Goal: Task Accomplishment & Management: Manage account settings

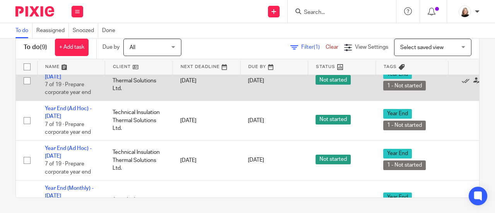
scroll to position [193, 0]
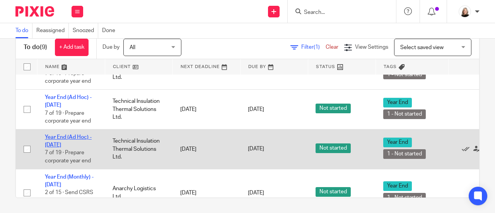
click at [78, 144] on link "Year End (Ad Hoc) - [DATE]" at bounding box center [68, 140] width 47 height 13
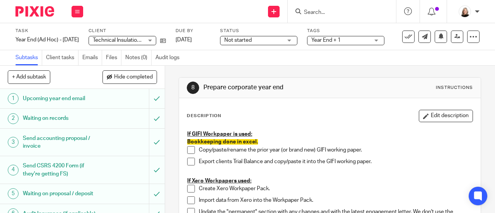
click at [353, 11] on input "Search" at bounding box center [338, 12] width 70 height 7
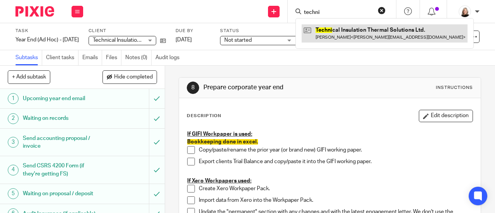
type input "techni"
click at [345, 41] on link at bounding box center [384, 33] width 166 height 18
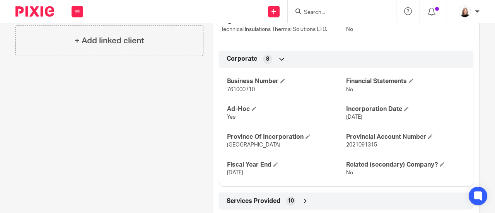
scroll to position [155, 0]
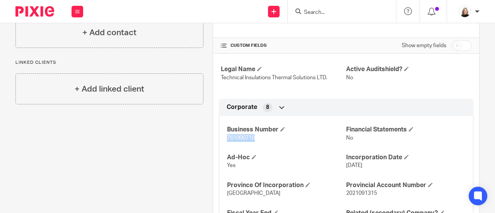
drag, startPoint x: 222, startPoint y: 136, endPoint x: 256, endPoint y: 137, distance: 34.0
click at [256, 137] on div "Business Number 761000710 Financial Statements No Ad-Hoc Yes Incorporation Date…" at bounding box center [346, 172] width 254 height 125
copy span "761000710"
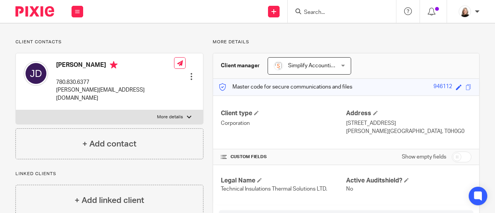
scroll to position [0, 0]
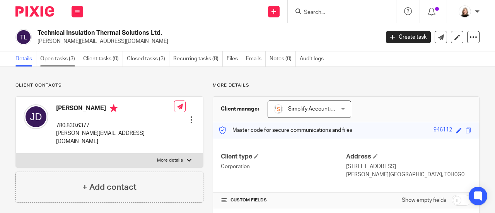
click at [69, 63] on link "Open tasks (3)" at bounding box center [59, 58] width 39 height 15
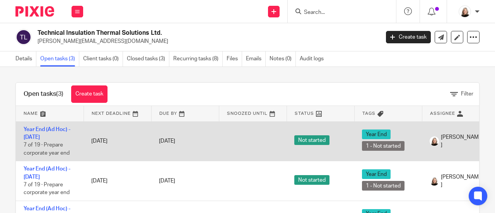
click at [56, 133] on td "Year End (Ad Hoc) - [DATE] 7 of 19 · Prepare corporate year end" at bounding box center [50, 141] width 68 height 40
click at [59, 127] on link "Year End (Ad Hoc) - [DATE]" at bounding box center [47, 133] width 47 height 13
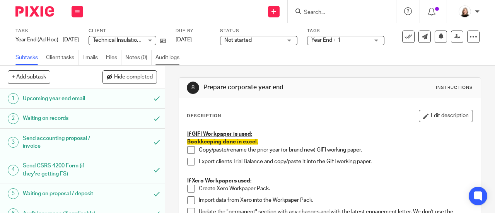
click at [174, 58] on link "Audit logs" at bounding box center [169, 57] width 28 height 15
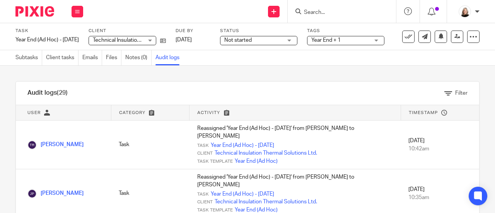
click at [242, 40] on span "Not started" at bounding box center [237, 39] width 27 height 5
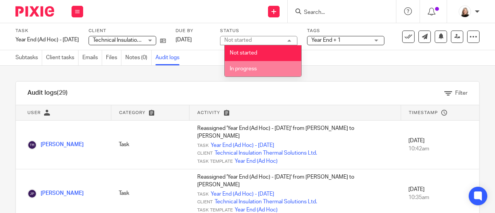
click at [250, 65] on li "In progress" at bounding box center [262, 69] width 77 height 16
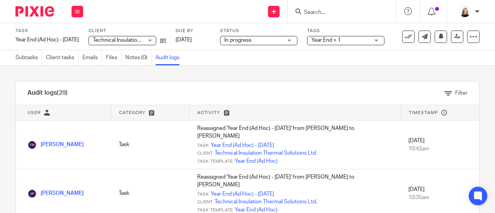
click at [352, 41] on span "Year End + 1" at bounding box center [340, 40] width 58 height 8
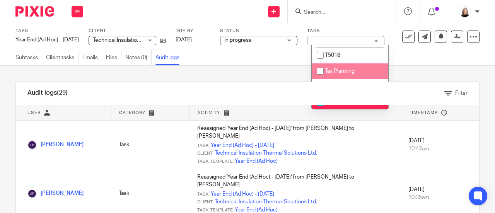
scroll to position [193, 0]
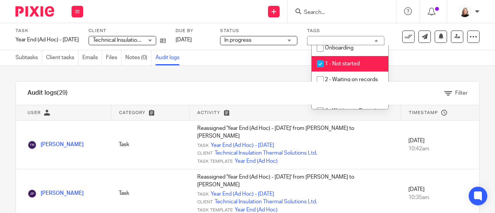
click at [350, 61] on span "1 - Not started" at bounding box center [342, 63] width 35 height 5
checkbox input "false"
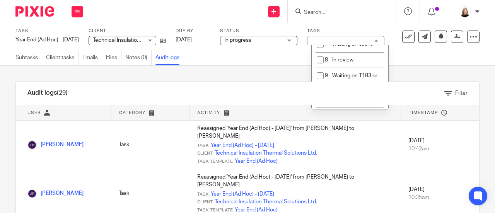
scroll to position [309, 0]
click at [355, 29] on span "6 - In progress" at bounding box center [342, 26] width 34 height 5
checkbox input "true"
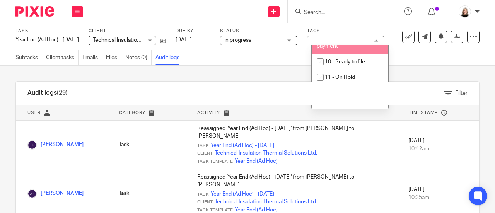
click at [420, 71] on div "Audit logs (29) Filter Filter Audit Logs Only show logs matching all of these c…" at bounding box center [247, 139] width 495 height 147
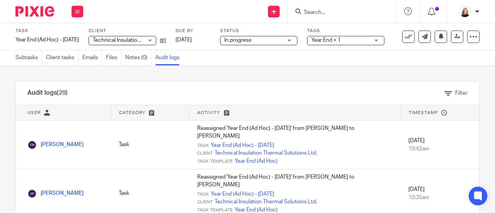
click at [323, 8] on form at bounding box center [344, 12] width 82 height 10
click at [324, 13] on input "Search" at bounding box center [338, 12] width 70 height 7
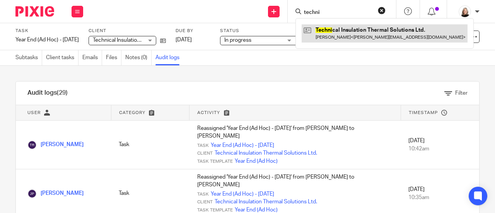
type input "techni"
click at [335, 29] on link at bounding box center [384, 33] width 166 height 18
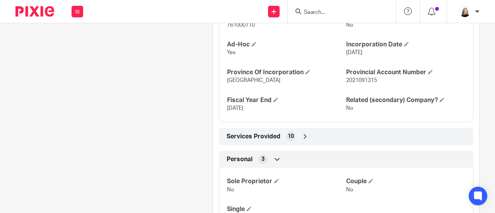
scroll to position [270, 0]
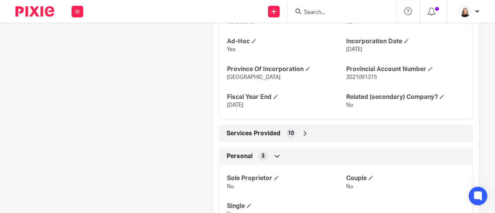
click at [264, 137] on div "Services Provided 10" at bounding box center [345, 133] width 243 height 13
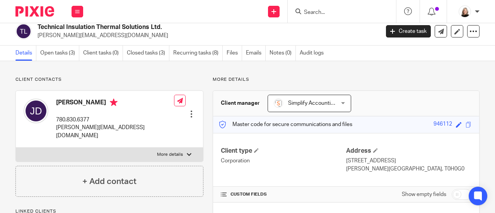
scroll to position [0, 0]
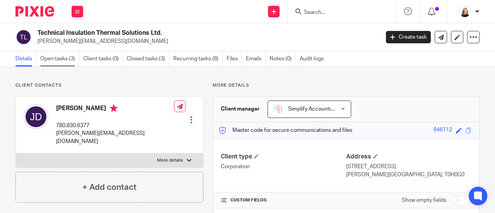
click at [63, 58] on link "Open tasks (3)" at bounding box center [59, 58] width 39 height 15
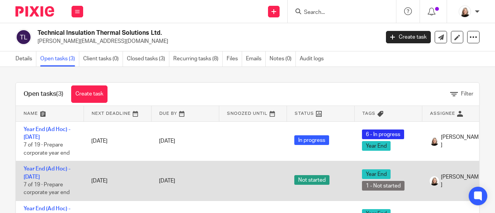
scroll to position [39, 0]
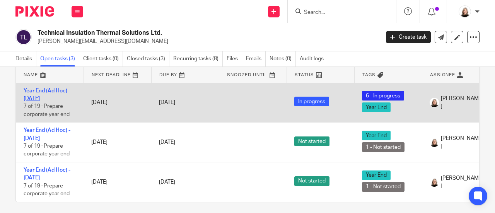
click at [55, 90] on link "Year End (Ad Hoc) - [DATE]" at bounding box center [47, 94] width 47 height 13
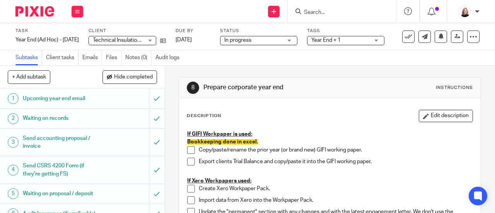
click at [190, 149] on span at bounding box center [191, 150] width 8 height 8
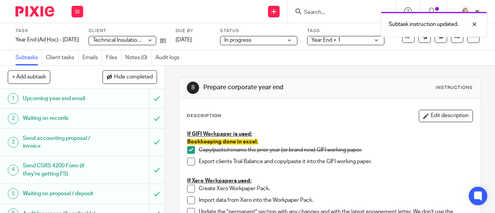
click at [188, 160] on span at bounding box center [191, 162] width 8 height 8
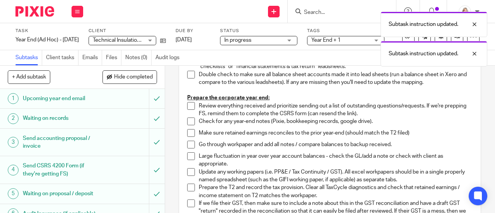
scroll to position [155, 0]
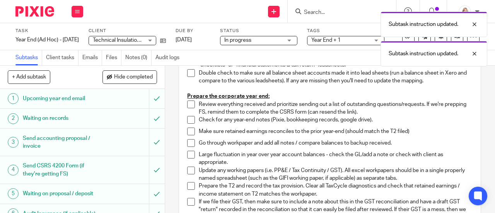
click at [189, 105] on span at bounding box center [191, 104] width 8 height 8
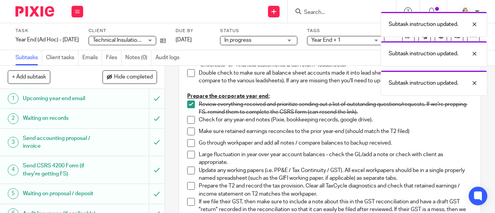
click at [191, 120] on span at bounding box center [191, 120] width 8 height 8
click at [187, 134] on span at bounding box center [191, 132] width 8 height 8
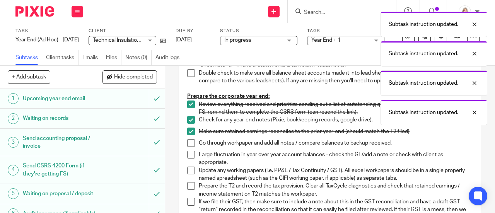
click at [187, 145] on span at bounding box center [191, 143] width 8 height 8
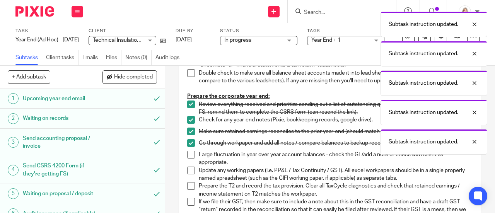
click at [188, 155] on span at bounding box center [191, 155] width 8 height 8
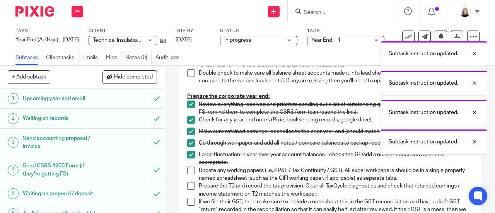
click at [187, 170] on span at bounding box center [191, 171] width 8 height 8
click at [187, 187] on span at bounding box center [191, 186] width 8 height 8
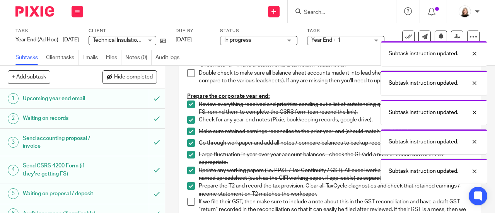
click at [188, 200] on span at bounding box center [191, 202] width 8 height 8
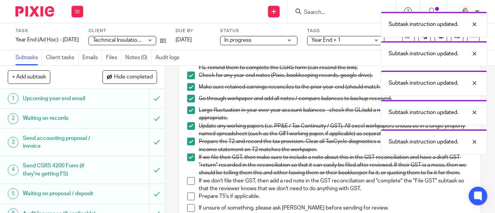
scroll to position [232, 0]
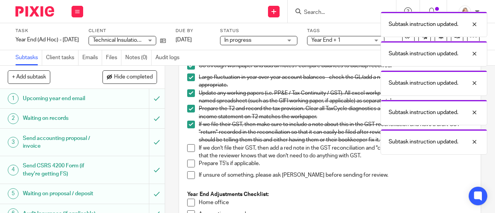
click at [190, 152] on span at bounding box center [191, 148] width 8 height 8
click at [189, 167] on span at bounding box center [191, 164] width 8 height 8
click at [188, 179] on span at bounding box center [191, 175] width 8 height 8
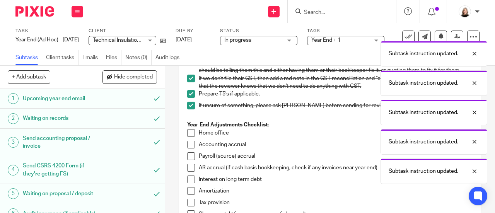
scroll to position [309, 0]
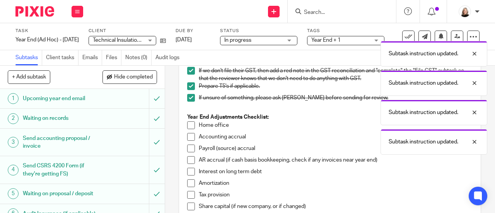
click at [187, 129] on span at bounding box center [191, 125] width 8 height 8
click at [187, 141] on span at bounding box center [191, 137] width 8 height 8
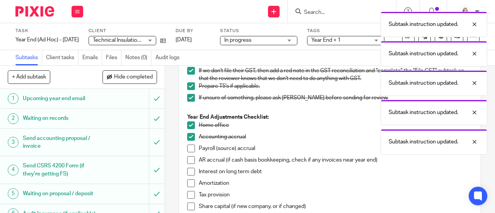
click at [187, 152] on span at bounding box center [191, 149] width 8 height 8
click at [187, 164] on span at bounding box center [191, 160] width 8 height 8
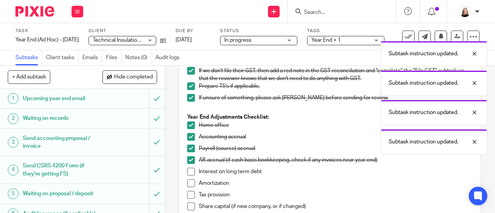
click at [187, 175] on span at bounding box center [191, 172] width 8 height 8
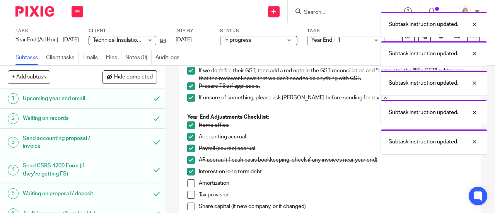
click at [188, 179] on li "Interest on long term debt" at bounding box center [329, 174] width 285 height 12
click at [188, 187] on span at bounding box center [191, 183] width 8 height 8
click at [187, 199] on span at bounding box center [191, 195] width 8 height 8
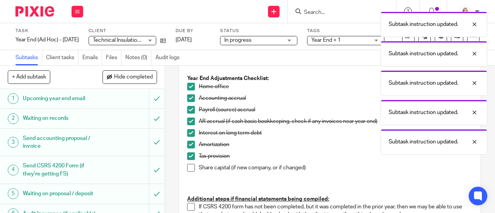
click at [188, 172] on span at bounding box center [191, 168] width 8 height 8
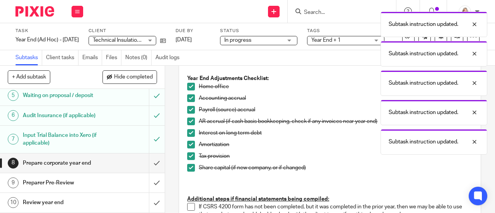
scroll to position [116, 0]
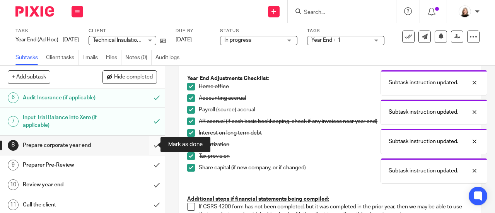
click at [151, 147] on input "submit" at bounding box center [82, 145] width 165 height 19
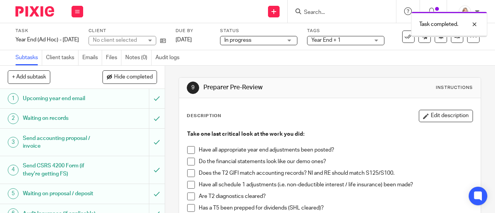
click at [189, 150] on span at bounding box center [191, 150] width 8 height 8
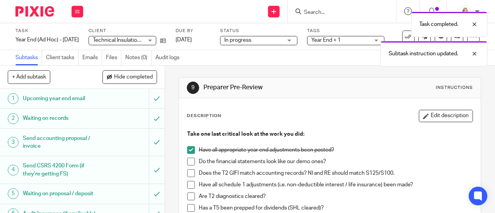
click at [188, 160] on span at bounding box center [191, 162] width 8 height 8
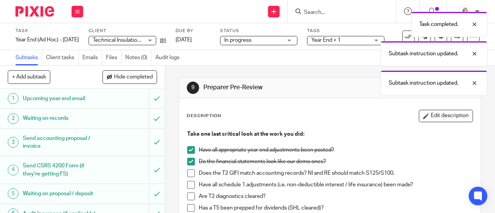
click at [187, 172] on span at bounding box center [191, 173] width 8 height 8
click at [187, 184] on span at bounding box center [191, 185] width 8 height 8
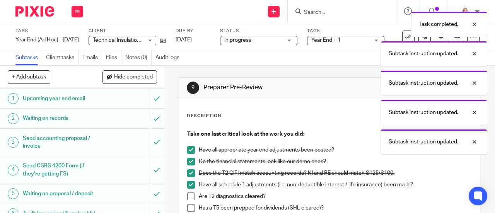
click at [187, 197] on span at bounding box center [191, 196] width 8 height 8
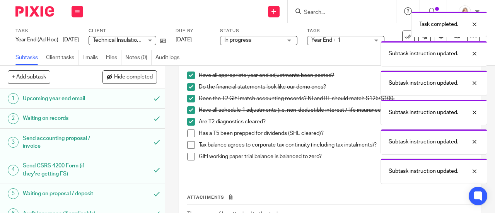
scroll to position [77, 0]
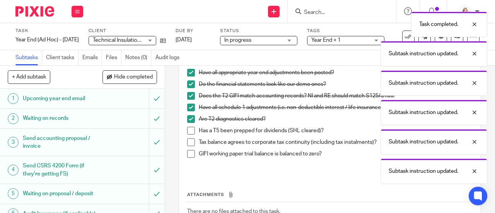
click at [187, 151] on span at bounding box center [191, 154] width 8 height 8
click at [187, 142] on span at bounding box center [191, 142] width 8 height 8
click at [187, 129] on span at bounding box center [191, 131] width 8 height 8
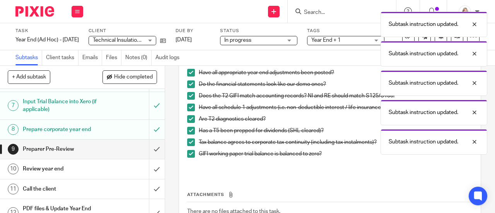
scroll to position [155, 0]
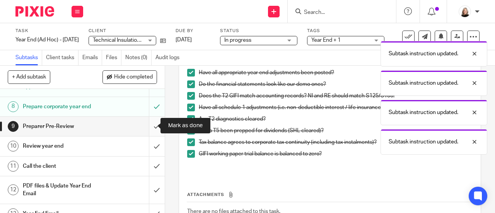
click at [150, 125] on input "submit" at bounding box center [82, 126] width 165 height 19
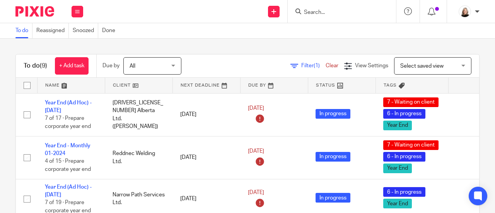
click at [331, 12] on input "Search" at bounding box center [338, 12] width 70 height 7
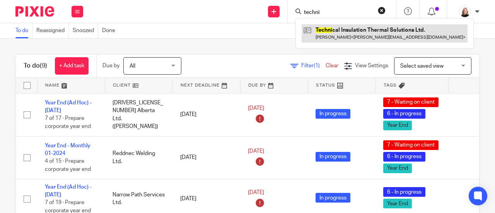
type input "techni"
click at [335, 30] on link at bounding box center [384, 33] width 166 height 18
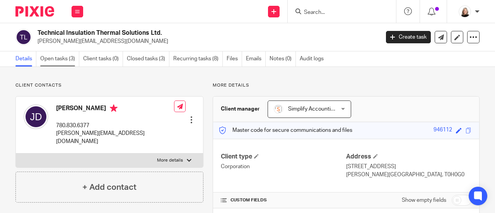
click at [64, 59] on link "Open tasks (3)" at bounding box center [59, 58] width 39 height 15
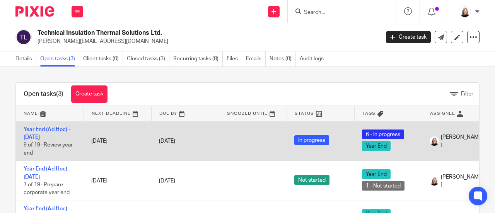
scroll to position [2, 0]
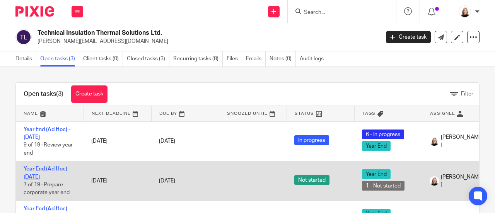
click at [55, 168] on link "Year End (Ad Hoc) - [DATE]" at bounding box center [47, 172] width 47 height 13
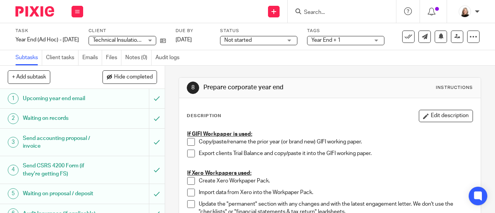
click at [188, 144] on span at bounding box center [191, 142] width 8 height 8
click at [192, 154] on span at bounding box center [191, 154] width 8 height 8
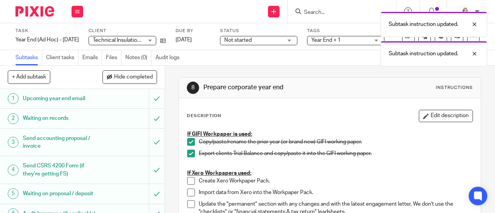
click at [276, 36] on div "Subtask instruction updated. Subtask instruction updated." at bounding box center [367, 37] width 240 height 59
click at [273, 43] on div "Subtask instruction updated. Subtask instruction updated." at bounding box center [367, 37] width 240 height 59
click at [275, 42] on div "Subtask instruction updated. Subtask instruction updated." at bounding box center [367, 37] width 240 height 59
click at [271, 37] on div "Subtask instruction updated. Subtask instruction updated." at bounding box center [367, 37] width 240 height 59
click at [347, 41] on div "Subtask instruction updated. Subtask instruction updated." at bounding box center [367, 37] width 240 height 59
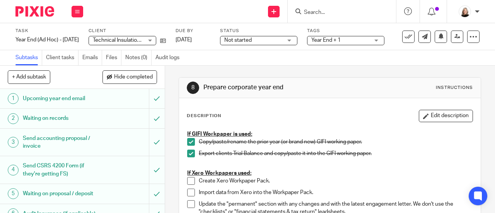
click at [267, 39] on span "Not started" at bounding box center [253, 40] width 58 height 8
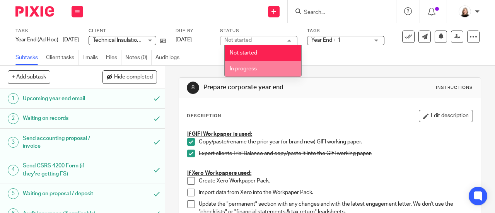
click at [263, 66] on li "In progress" at bounding box center [262, 69] width 77 height 16
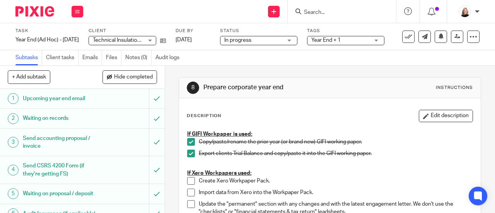
click at [332, 37] on span "Year End + 1" at bounding box center [340, 40] width 58 height 8
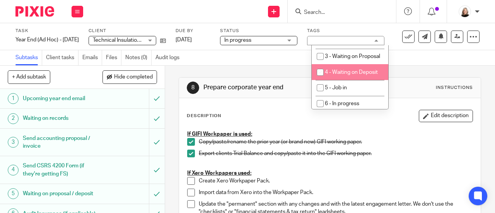
scroll to position [193, 0]
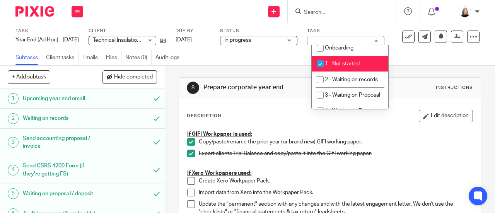
click at [356, 66] on span "1 - Not started" at bounding box center [342, 63] width 35 height 5
checkbox input "false"
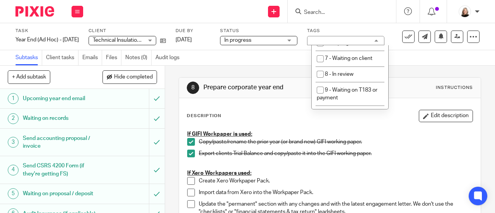
scroll to position [309, 0]
click at [362, 34] on li "6 - In progress" at bounding box center [349, 27] width 77 height 16
checkbox input "true"
click at [439, 54] on div "Subtasks Client tasks Emails Files Notes (0) Audit logs" at bounding box center [247, 57] width 495 height 15
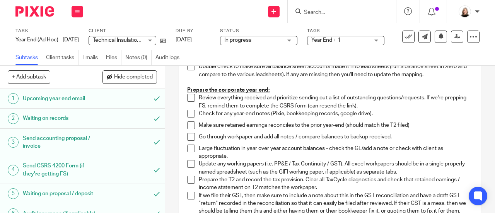
scroll to position [155, 0]
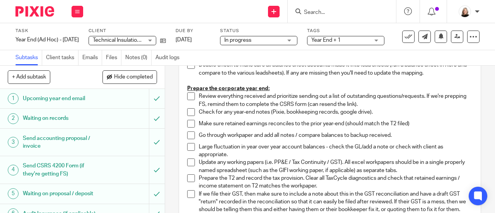
click at [188, 95] on span at bounding box center [191, 96] width 8 height 8
click at [189, 111] on span at bounding box center [191, 112] width 8 height 8
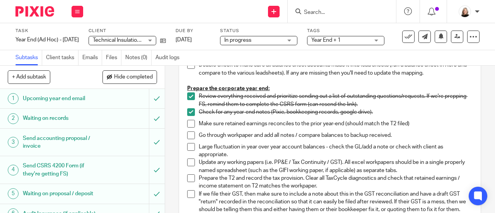
click at [188, 126] on span at bounding box center [191, 124] width 8 height 8
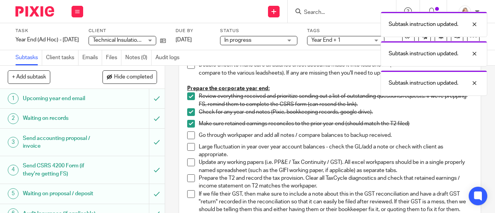
click at [187, 133] on span at bounding box center [191, 135] width 8 height 8
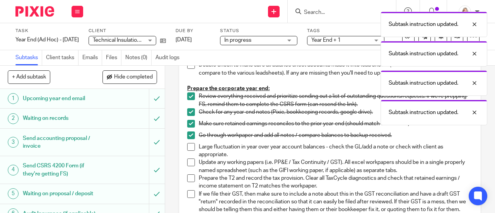
click at [187, 145] on span at bounding box center [191, 147] width 8 height 8
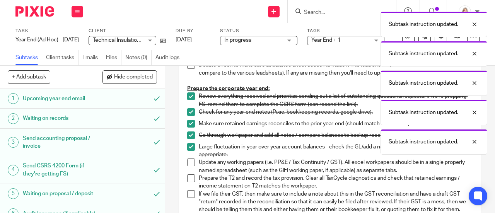
click at [190, 164] on span at bounding box center [191, 162] width 8 height 8
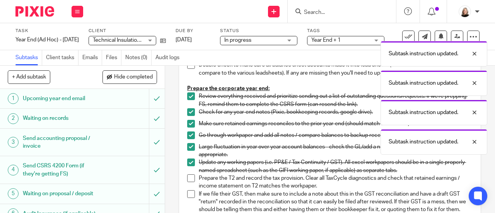
click at [188, 176] on span at bounding box center [191, 178] width 8 height 8
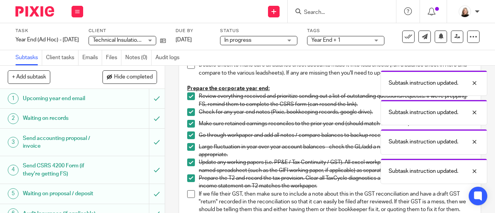
click at [187, 193] on span at bounding box center [191, 194] width 8 height 8
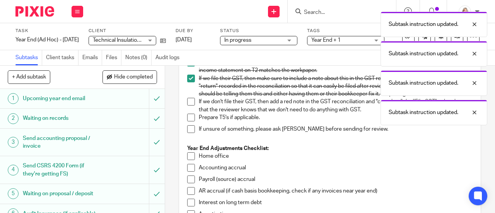
scroll to position [270, 0]
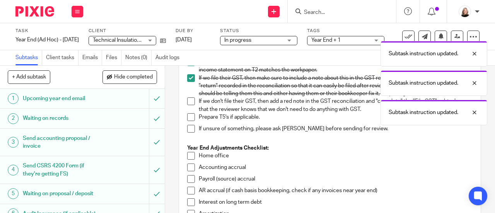
click at [187, 105] on span at bounding box center [191, 101] width 8 height 8
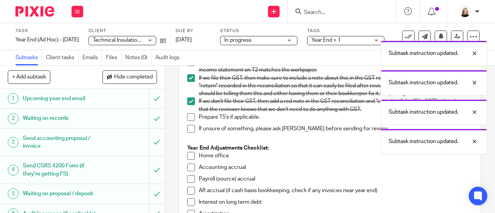
click at [187, 121] on span at bounding box center [191, 117] width 8 height 8
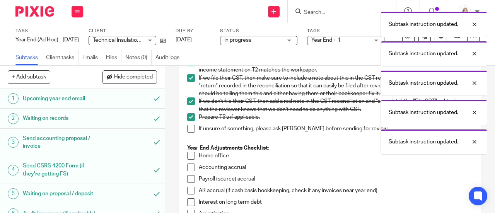
click at [187, 133] on span at bounding box center [191, 129] width 8 height 8
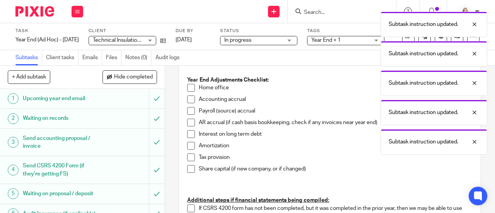
scroll to position [348, 0]
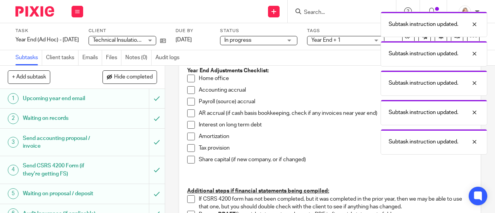
click at [188, 82] on span at bounding box center [191, 79] width 8 height 8
click at [188, 94] on span at bounding box center [191, 90] width 8 height 8
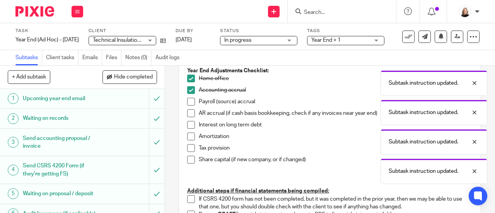
click at [188, 109] on li "Payroll (source) accrual" at bounding box center [329, 104] width 285 height 12
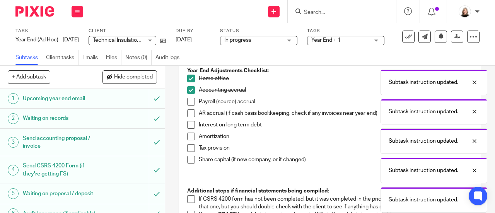
click at [187, 105] on span at bounding box center [191, 102] width 8 height 8
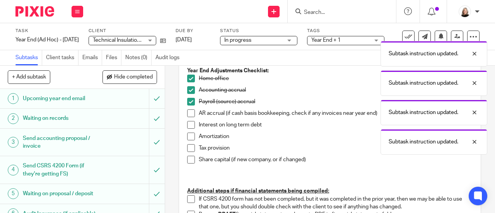
click at [187, 117] on span at bounding box center [191, 113] width 8 height 8
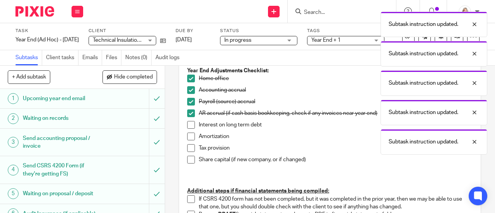
click at [187, 129] on span at bounding box center [191, 125] width 8 height 8
click at [189, 140] on span at bounding box center [191, 137] width 8 height 8
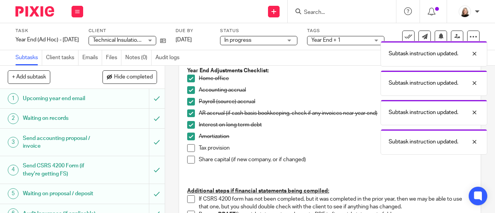
click at [187, 152] on span at bounding box center [191, 148] width 8 height 8
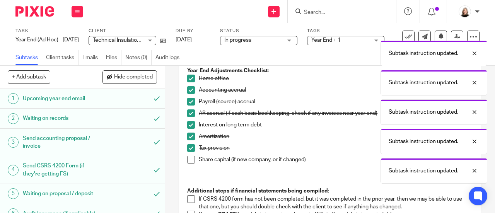
drag, startPoint x: 190, startPoint y: 165, endPoint x: 178, endPoint y: 161, distance: 12.2
click at [189, 163] on span at bounding box center [191, 160] width 8 height 8
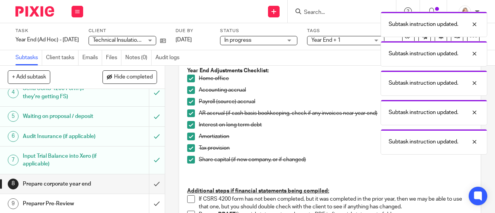
scroll to position [116, 0]
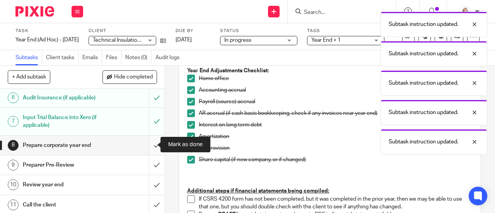
click at [149, 143] on input "submit" at bounding box center [82, 145] width 165 height 19
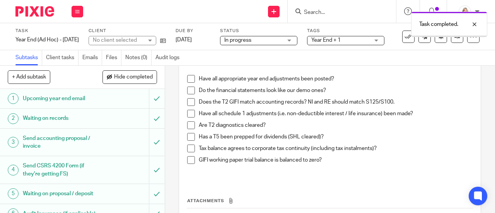
scroll to position [77, 0]
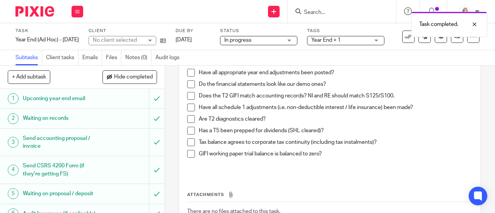
click at [187, 75] on span at bounding box center [191, 73] width 8 height 8
click at [187, 86] on span at bounding box center [191, 84] width 8 height 8
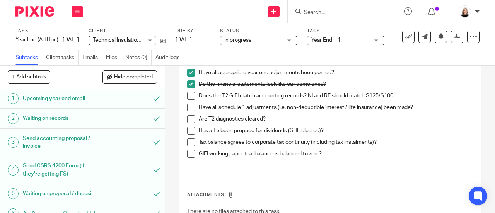
click at [189, 97] on span at bounding box center [191, 96] width 8 height 8
click at [187, 150] on span at bounding box center [191, 154] width 8 height 8
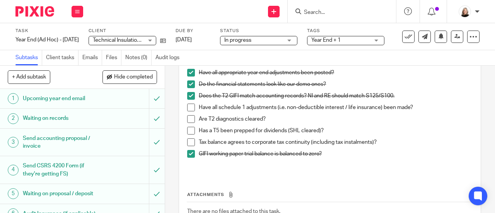
click at [187, 140] on span at bounding box center [191, 142] width 8 height 8
click at [187, 128] on span at bounding box center [191, 131] width 8 height 8
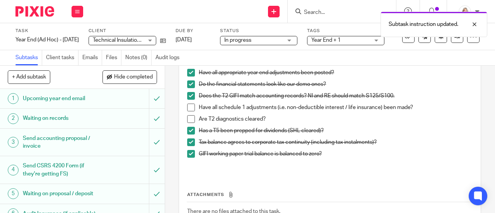
click at [187, 117] on span at bounding box center [191, 119] width 8 height 8
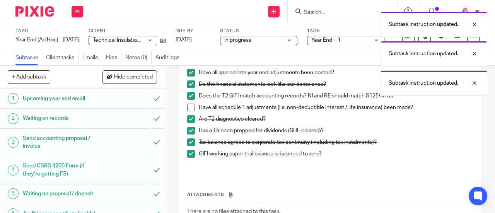
click at [187, 105] on span at bounding box center [191, 108] width 8 height 8
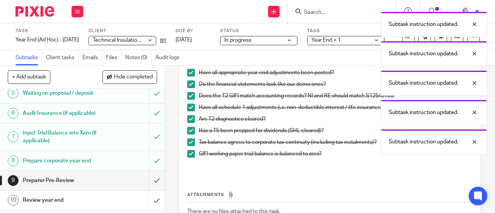
scroll to position [116, 0]
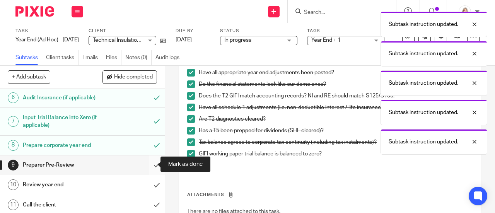
click at [143, 164] on input "submit" at bounding box center [82, 164] width 165 height 19
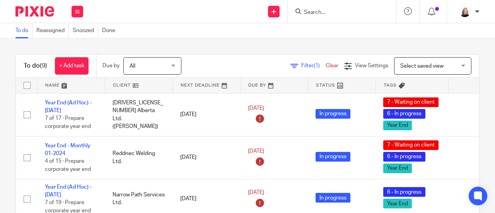
click at [335, 9] on input "Search" at bounding box center [338, 12] width 70 height 7
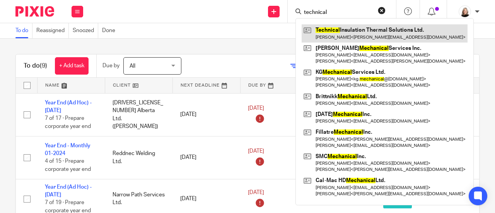
type input "technical"
click at [327, 34] on link at bounding box center [384, 33] width 166 height 18
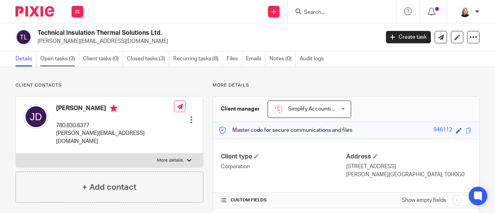
click at [66, 54] on link "Open tasks (3)" at bounding box center [59, 58] width 39 height 15
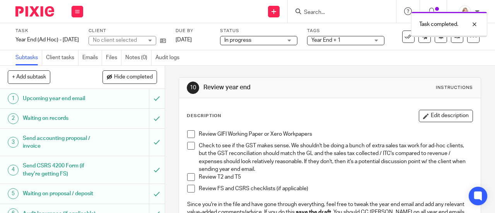
click at [338, 39] on span "Year End + 1" at bounding box center [325, 39] width 29 height 5
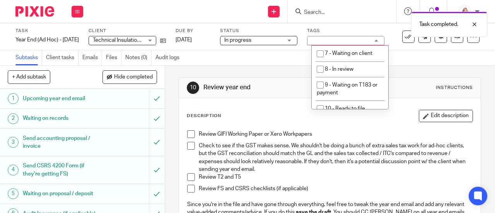
scroll to position [309, 0]
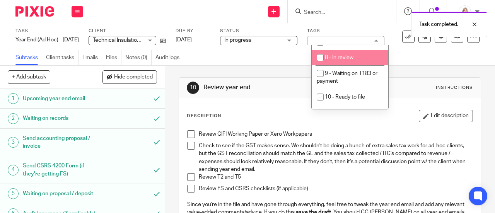
click at [341, 60] on span "8 - In review" at bounding box center [339, 57] width 29 height 5
checkbox input "true"
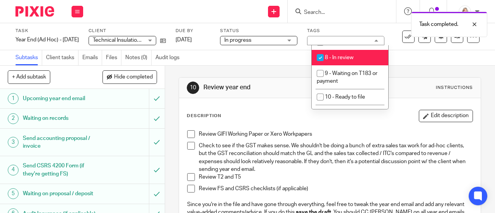
click at [342, 29] on span "6 - In progress" at bounding box center [342, 26] width 34 height 5
checkbox input "false"
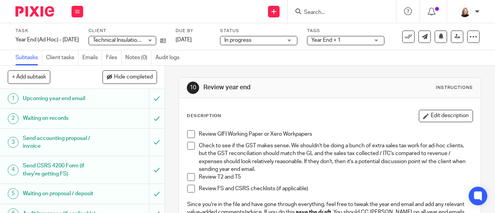
click at [327, 40] on span "Year End + 1" at bounding box center [325, 39] width 29 height 5
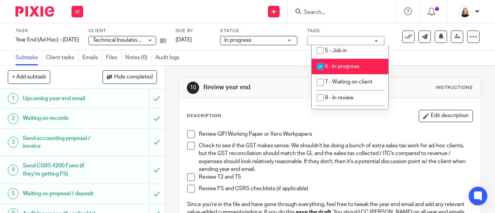
scroll to position [270, 0]
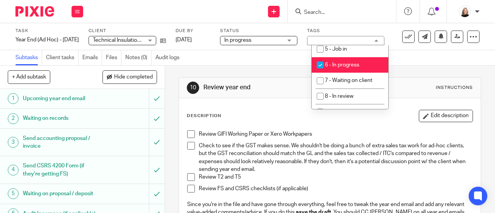
click at [335, 73] on li "6 - In progress" at bounding box center [349, 65] width 77 height 16
checkbox input "false"
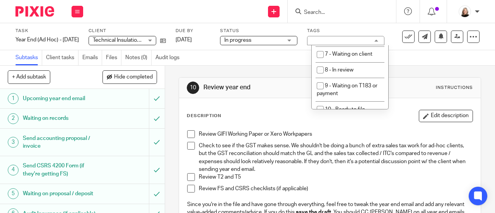
scroll to position [309, 0]
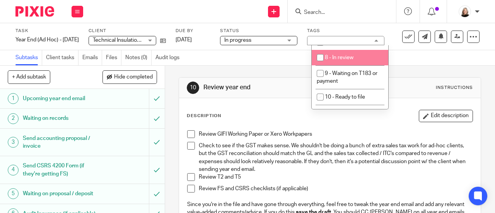
click at [334, 60] on span "8 - In review" at bounding box center [339, 57] width 29 height 5
checkbox input "true"
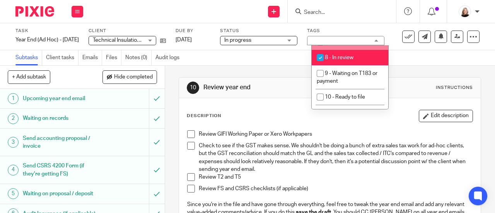
click at [406, 57] on div "Subtasks Client tasks Emails Files Notes (0) Audit logs" at bounding box center [247, 57] width 495 height 15
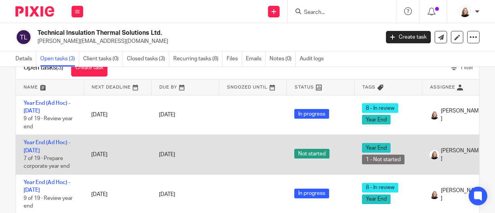
scroll to position [39, 0]
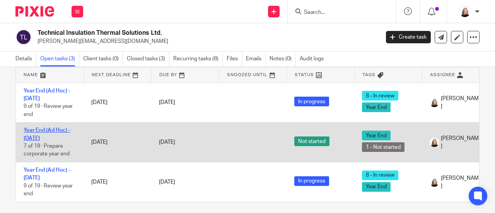
click at [39, 135] on link "Year End (Ad Hoc) - [DATE]" at bounding box center [47, 134] width 47 height 13
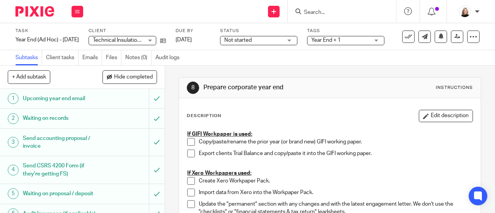
click at [267, 41] on span "Not started" at bounding box center [253, 40] width 58 height 8
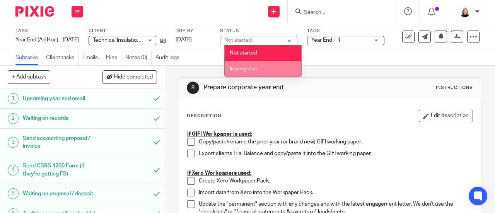
click at [266, 70] on li "In progress" at bounding box center [262, 69] width 77 height 16
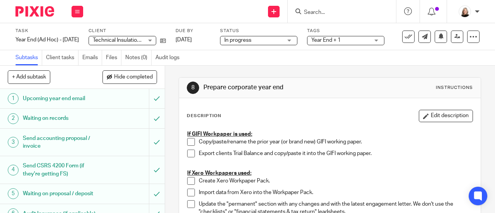
click at [317, 39] on span "Year End + 1" at bounding box center [325, 39] width 29 height 5
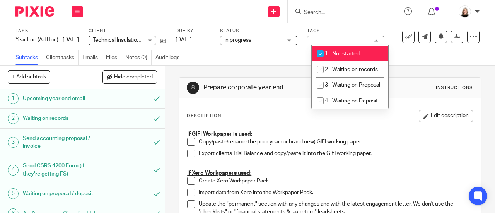
scroll to position [193, 0]
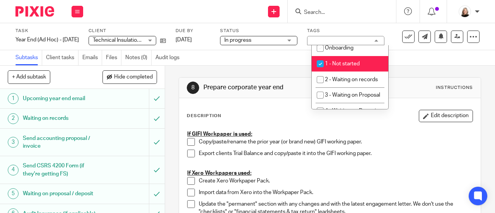
click at [342, 65] on span "1 - Not started" at bounding box center [342, 63] width 35 height 5
checkbox input "false"
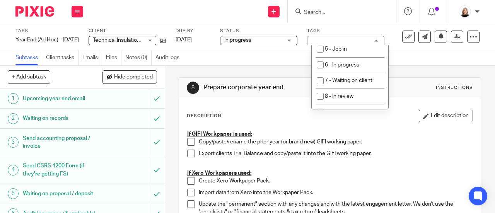
scroll to position [309, 0]
click at [349, 29] on span "6 - In progress" at bounding box center [342, 26] width 34 height 5
checkbox input "true"
click at [403, 60] on div "Subtasks Client tasks Emails Files Notes (0) Audit logs" at bounding box center [247, 57] width 495 height 15
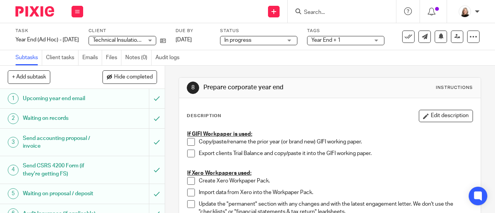
scroll to position [39, 0]
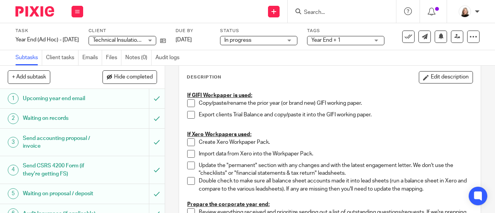
click at [191, 102] on span at bounding box center [191, 103] width 8 height 8
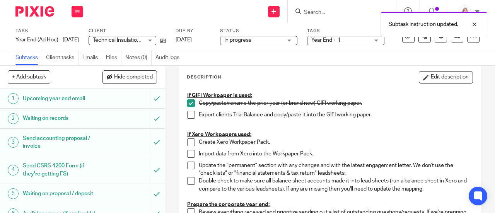
click at [187, 112] on span at bounding box center [191, 115] width 8 height 8
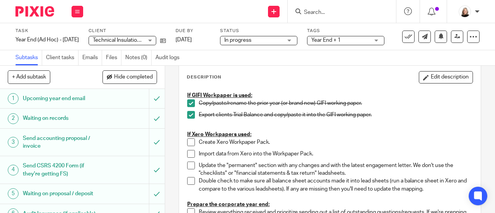
click at [327, 10] on input "Search" at bounding box center [338, 12] width 70 height 7
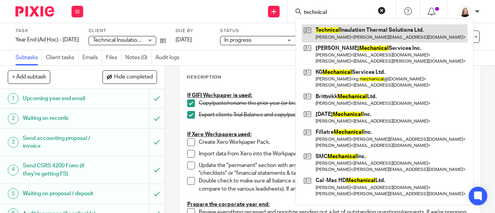
type input "technical"
click at [348, 32] on link at bounding box center [384, 33] width 166 height 18
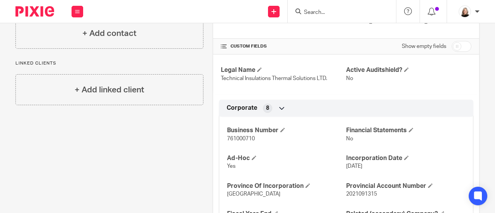
scroll to position [155, 0]
drag, startPoint x: 220, startPoint y: 137, endPoint x: 257, endPoint y: 139, distance: 36.4
click at [257, 139] on div "Business Number 761000710 Financial Statements No Ad-Hoc Yes Incorporation Date…" at bounding box center [346, 172] width 254 height 125
copy span "761000710"
click at [284, 156] on h4 "Ad-Hoc" at bounding box center [286, 157] width 119 height 8
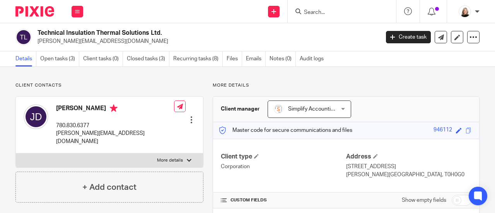
scroll to position [0, 0]
click at [63, 61] on link "Open tasks (3)" at bounding box center [59, 58] width 39 height 15
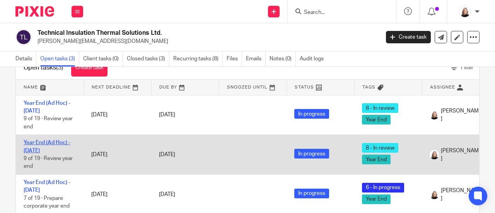
scroll to position [39, 0]
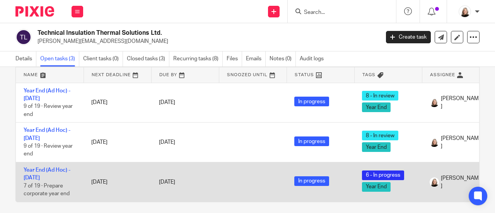
click at [57, 172] on td "Year End (Ad Hoc) - [DATE] 7 of 19 · Prepare corporate year end" at bounding box center [50, 181] width 68 height 39
click at [56, 175] on link "Year End (Ad Hoc) - [DATE]" at bounding box center [47, 173] width 47 height 13
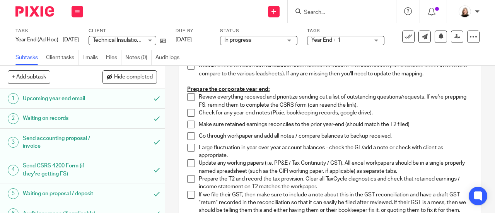
scroll to position [155, 0]
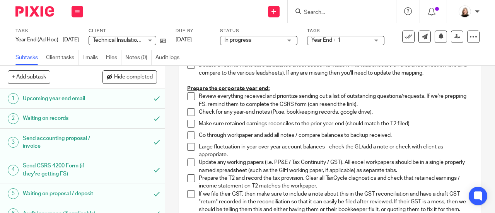
drag, startPoint x: 189, startPoint y: 94, endPoint x: 187, endPoint y: 102, distance: 8.6
click at [189, 94] on span at bounding box center [191, 96] width 8 height 8
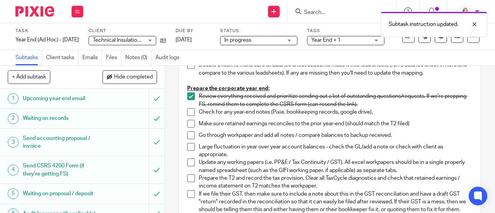
click at [189, 114] on span at bounding box center [191, 112] width 8 height 8
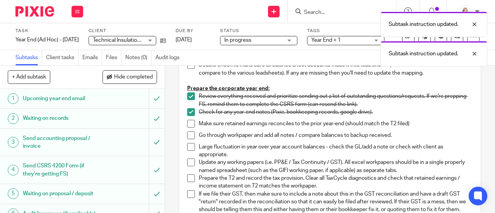
click at [189, 128] on li "Make sure retained earnings reconciles to the prior year-end (should match the …" at bounding box center [329, 126] width 285 height 12
click at [187, 133] on span at bounding box center [191, 135] width 8 height 8
click at [187, 120] on span at bounding box center [191, 124] width 8 height 8
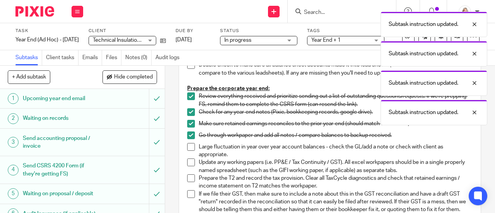
click at [188, 147] on span at bounding box center [191, 147] width 8 height 8
click at [187, 161] on span at bounding box center [191, 162] width 8 height 8
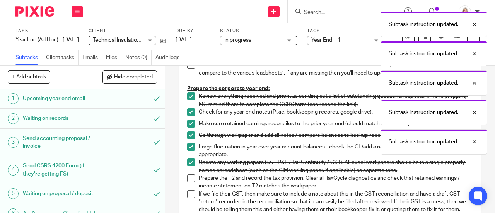
click at [188, 177] on span at bounding box center [191, 178] width 8 height 8
click at [189, 193] on span at bounding box center [191, 194] width 8 height 8
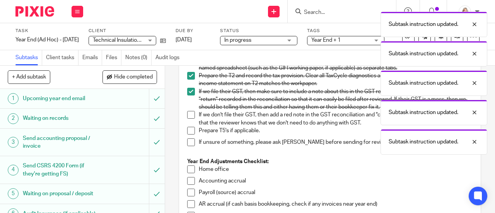
scroll to position [270, 0]
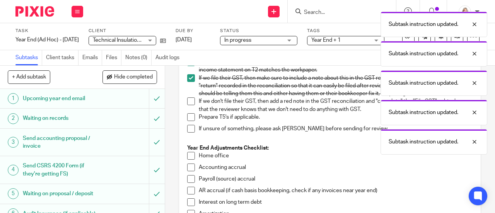
click at [187, 133] on span at bounding box center [191, 129] width 8 height 8
click at [188, 121] on span at bounding box center [191, 117] width 8 height 8
click at [187, 105] on span at bounding box center [191, 101] width 8 height 8
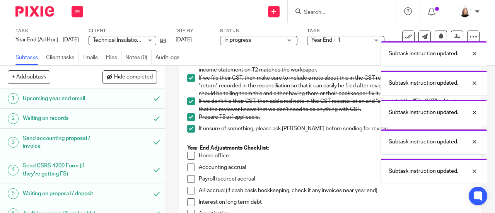
scroll to position [309, 0]
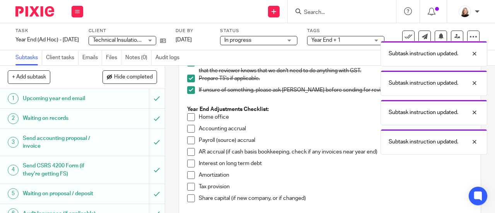
click at [189, 202] on span at bounding box center [191, 198] width 8 height 8
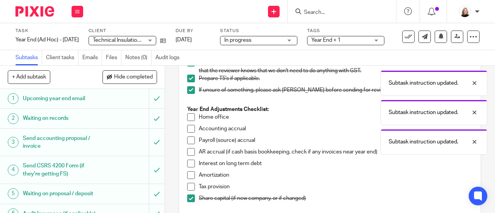
click at [187, 190] on span at bounding box center [191, 187] width 8 height 8
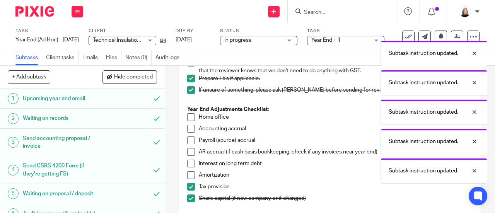
click at [187, 179] on span at bounding box center [191, 175] width 8 height 8
click at [189, 167] on span at bounding box center [191, 164] width 8 height 8
click at [189, 148] on li "Payroll (source) accrual" at bounding box center [329, 142] width 285 height 12
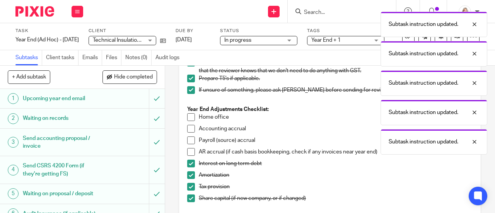
click at [189, 156] on span at bounding box center [191, 152] width 8 height 8
click at [188, 144] on span at bounding box center [191, 140] width 8 height 8
click at [188, 133] on span at bounding box center [191, 129] width 8 height 8
click at [187, 121] on span at bounding box center [191, 117] width 8 height 8
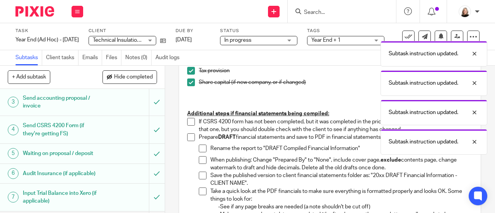
scroll to position [116, 0]
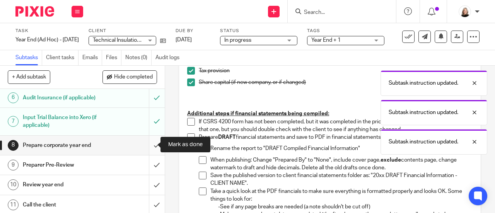
click at [148, 146] on input "submit" at bounding box center [82, 145] width 165 height 19
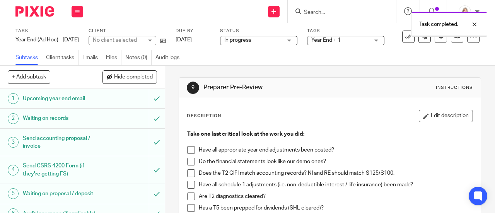
click at [191, 150] on span at bounding box center [191, 150] width 8 height 8
click at [189, 161] on span at bounding box center [191, 162] width 8 height 8
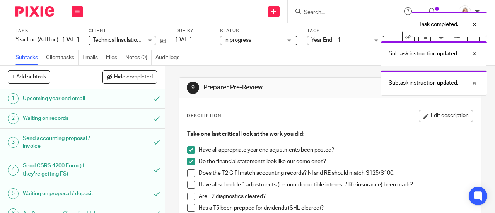
click at [189, 173] on span at bounding box center [191, 173] width 8 height 8
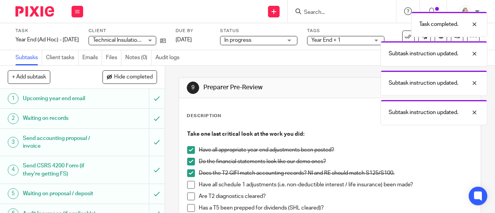
click at [189, 181] on span at bounding box center [191, 185] width 8 height 8
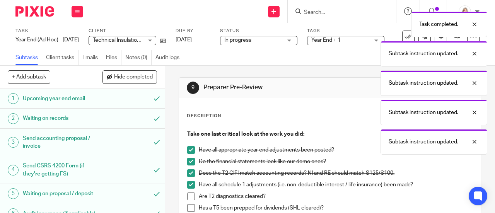
click at [189, 193] on span at bounding box center [191, 196] width 8 height 8
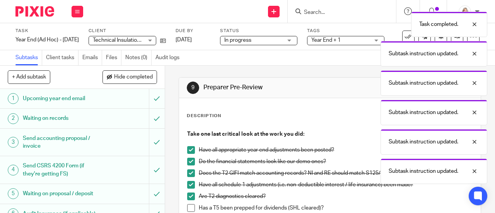
click at [187, 205] on span at bounding box center [191, 208] width 8 height 8
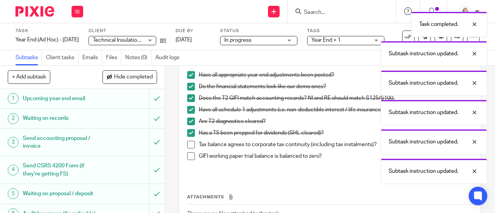
scroll to position [77, 0]
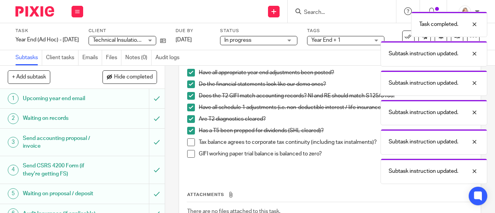
click at [187, 153] on span at bounding box center [191, 154] width 8 height 8
click at [187, 140] on span at bounding box center [191, 142] width 8 height 8
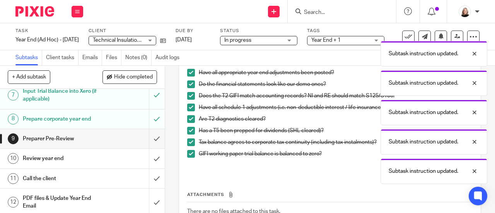
scroll to position [155, 0]
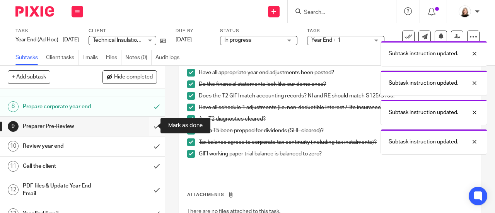
click at [150, 128] on input "submit" at bounding box center [82, 126] width 165 height 19
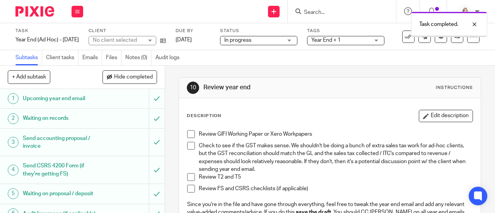
click at [338, 42] on span "Year End + 1" at bounding box center [325, 39] width 29 height 5
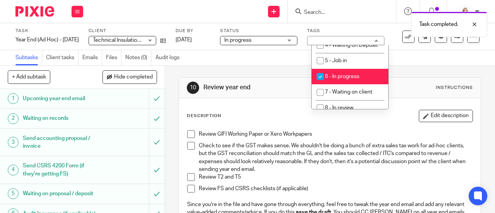
scroll to position [270, 0]
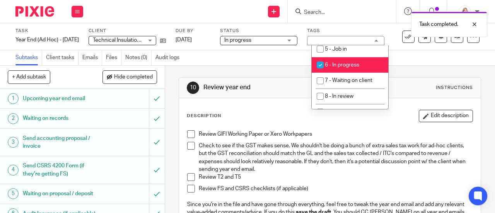
click at [342, 68] on span "6 - In progress" at bounding box center [342, 64] width 34 height 5
checkbox input "false"
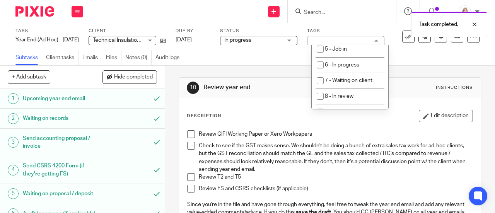
scroll to position [309, 0]
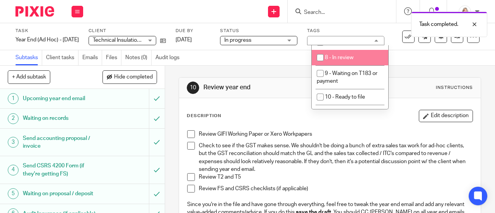
click at [345, 60] on span "8 - In review" at bounding box center [339, 57] width 29 height 5
checkbox input "true"
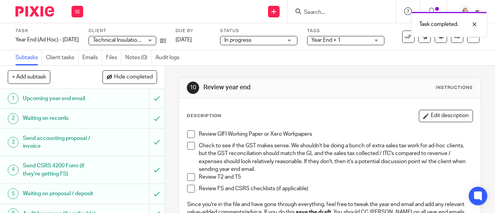
click at [282, 63] on div "Subtasks Client tasks Emails Files Notes (0) Audit logs" at bounding box center [247, 57] width 495 height 15
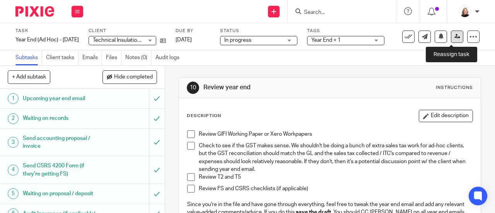
click at [454, 37] on icon at bounding box center [457, 37] width 6 height 6
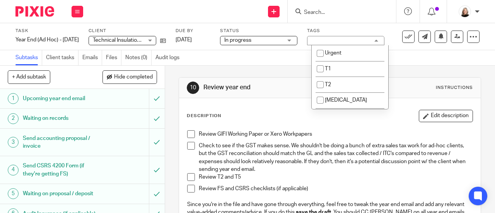
scroll to position [309, 0]
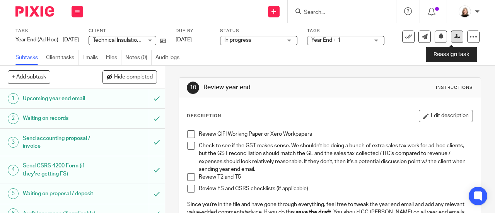
click at [454, 36] on icon at bounding box center [457, 37] width 6 height 6
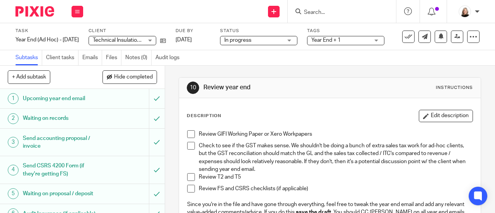
click at [330, 39] on span "Year End + 1" at bounding box center [325, 39] width 29 height 5
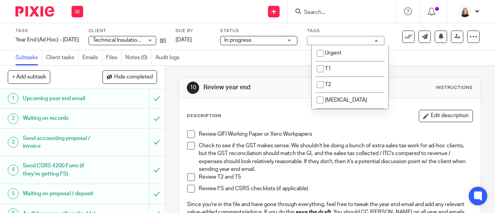
scroll to position [348, 0]
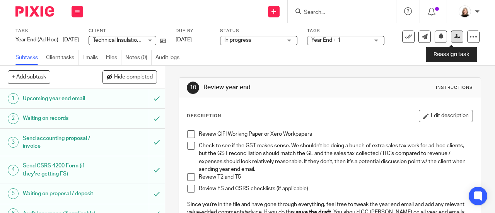
click at [451, 36] on link at bounding box center [457, 37] width 12 height 12
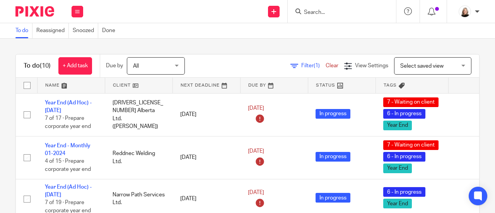
click at [337, 17] on div at bounding box center [341, 11] width 108 height 23
click at [338, 10] on input "Search" at bounding box center [338, 12] width 70 height 7
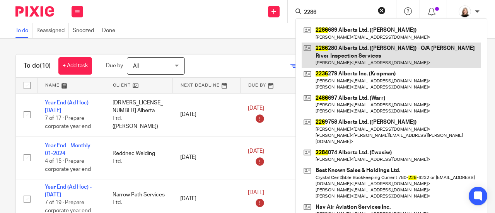
type input "2286"
click at [361, 55] on link at bounding box center [390, 56] width 179 height 26
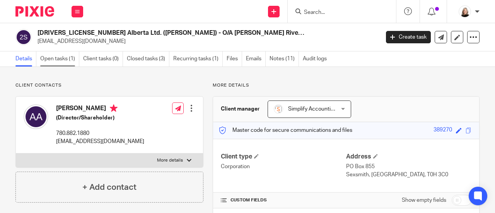
click at [60, 61] on link "Open tasks (1)" at bounding box center [59, 58] width 39 height 15
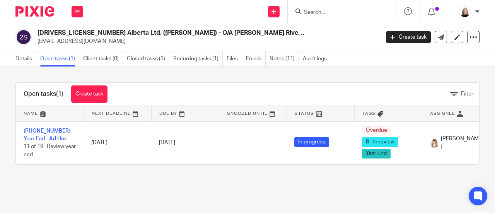
click at [39, 16] on img at bounding box center [34, 11] width 39 height 10
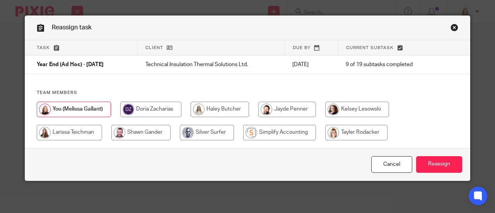
click at [284, 130] on input "radio" at bounding box center [279, 132] width 73 height 15
radio input "true"
click at [345, 132] on input "radio" at bounding box center [357, 132] width 62 height 15
radio input "true"
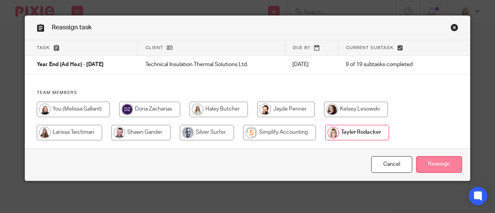
click at [435, 158] on input "Reassign" at bounding box center [439, 164] width 46 height 17
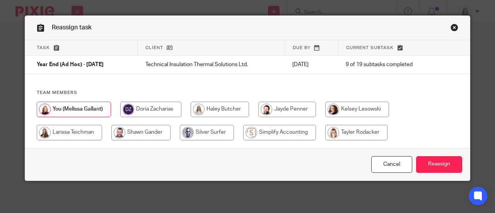
click at [375, 138] on input "radio" at bounding box center [356, 132] width 62 height 15
radio input "true"
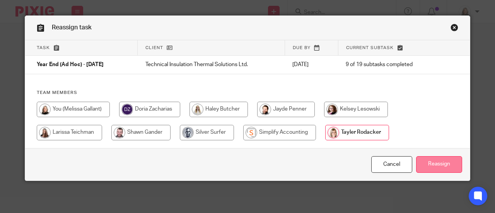
click at [430, 162] on input "Reassign" at bounding box center [439, 164] width 46 height 17
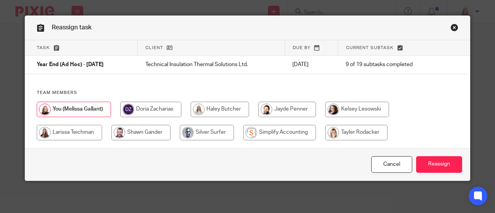
click at [345, 132] on input "radio" at bounding box center [356, 132] width 62 height 15
radio input "true"
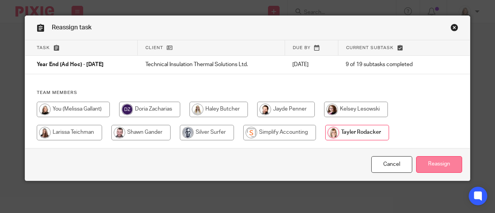
click at [422, 162] on input "Reassign" at bounding box center [439, 164] width 46 height 17
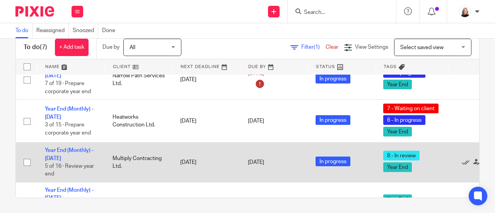
scroll to position [100, 0]
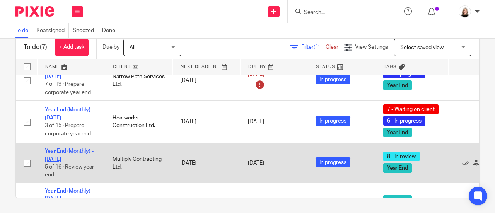
click at [51, 156] on link "Year End (Monthly) - [DATE]" at bounding box center [69, 154] width 49 height 13
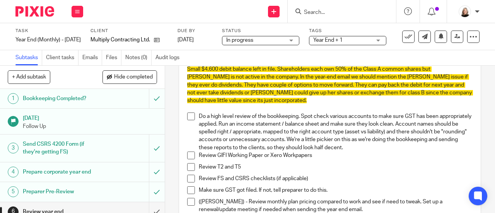
scroll to position [77, 0]
